Goal: Communication & Community: Answer question/provide support

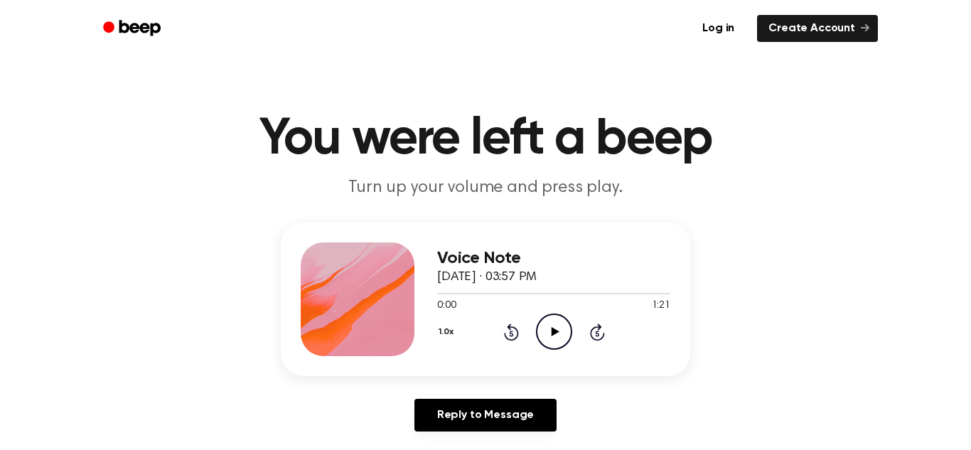
click at [558, 346] on icon "Play Audio" at bounding box center [554, 331] width 36 height 36
click at [555, 332] on icon at bounding box center [554, 331] width 6 height 9
click at [554, 347] on icon "Play Audio" at bounding box center [554, 331] width 36 height 36
click at [910, 449] on main "You were left a beep Turn up your volume and press play. Voice Note [DATE] · 03…" at bounding box center [485, 438] width 971 height 876
click at [510, 332] on icon "Rewind 5 seconds" at bounding box center [511, 332] width 16 height 18
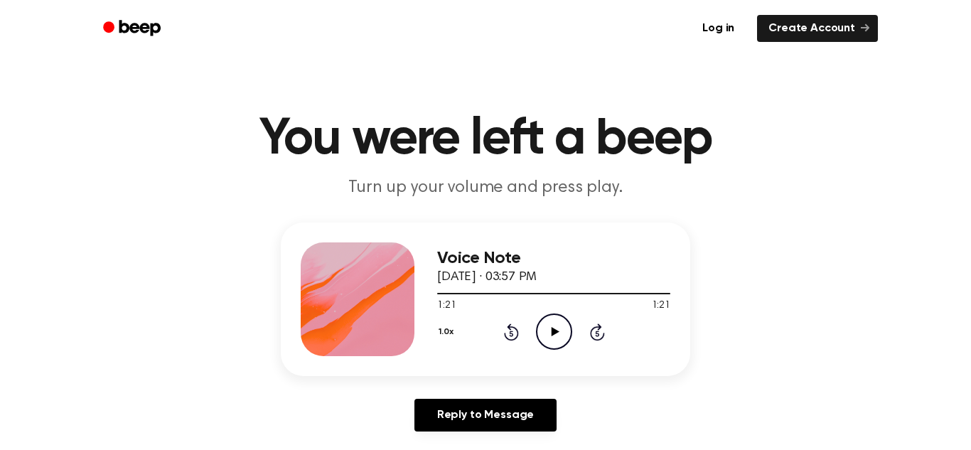
click at [507, 334] on icon "Rewind 5 seconds" at bounding box center [511, 332] width 16 height 18
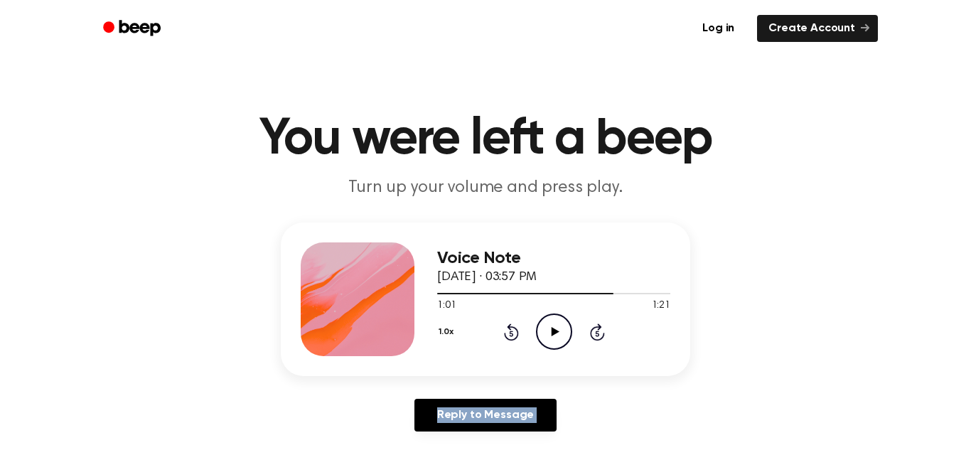
click at [507, 334] on icon "Rewind 5 seconds" at bounding box center [511, 332] width 16 height 18
click at [507, 335] on icon "Rewind 5 seconds" at bounding box center [511, 332] width 16 height 18
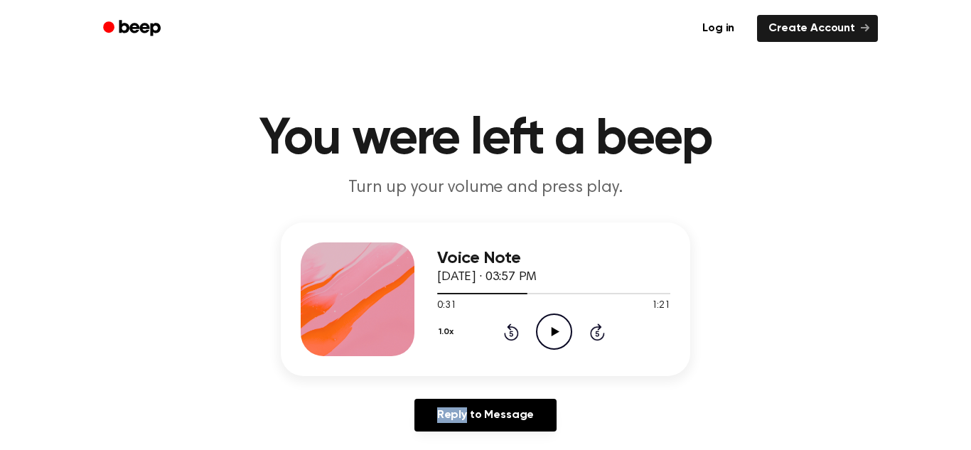
click at [507, 335] on icon "Rewind 5 seconds" at bounding box center [511, 332] width 16 height 18
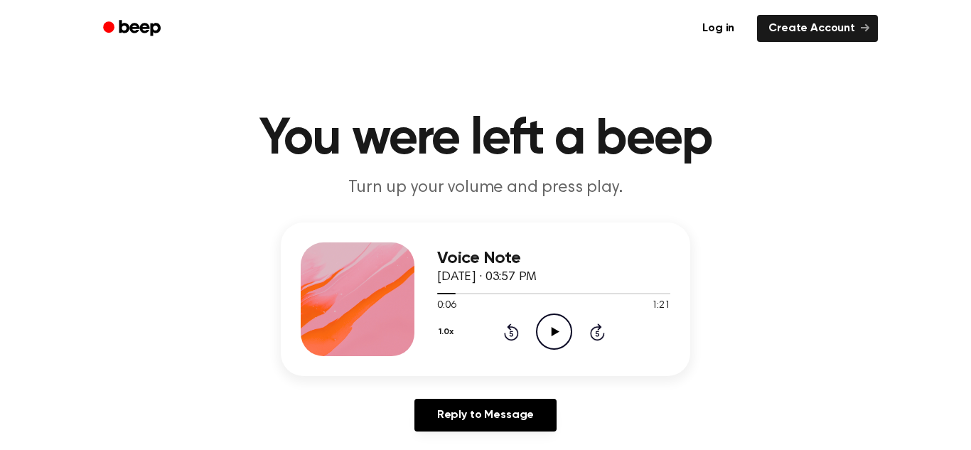
click at [507, 335] on icon "Rewind 5 seconds" at bounding box center [511, 332] width 16 height 18
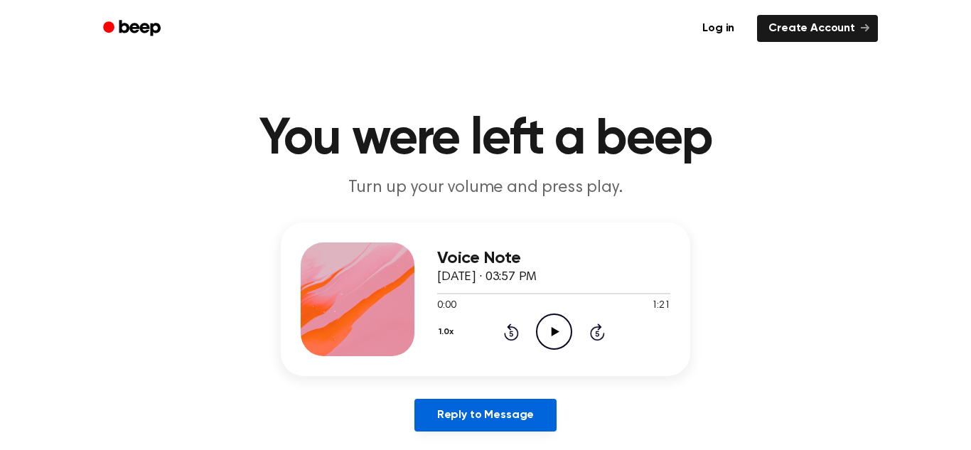
click at [490, 416] on link "Reply to Message" at bounding box center [485, 415] width 142 height 33
